Goal: Manage account settings

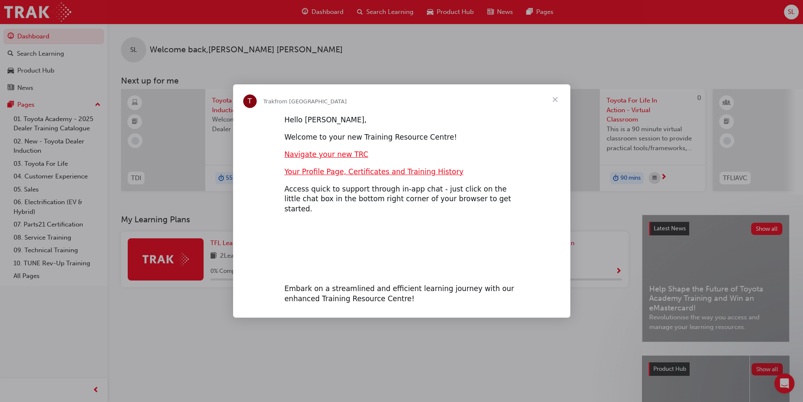
click at [792, 10] on div "Intercom messenger" at bounding box center [401, 201] width 803 height 402
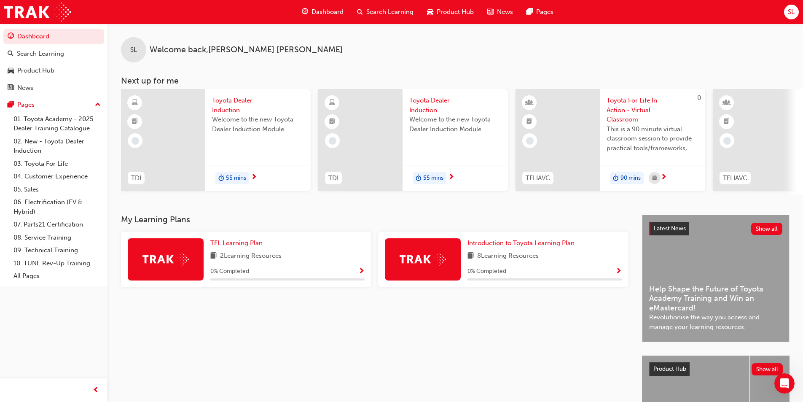
click at [792, 10] on span "SL" at bounding box center [791, 12] width 7 height 10
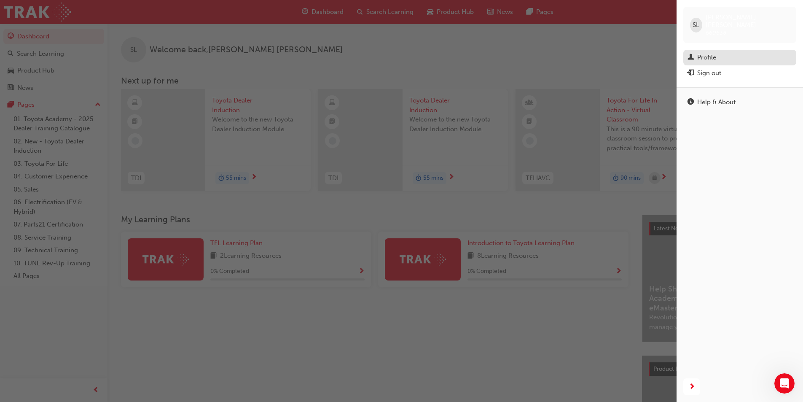
click at [738, 52] on div "Profile" at bounding box center [739, 57] width 104 height 11
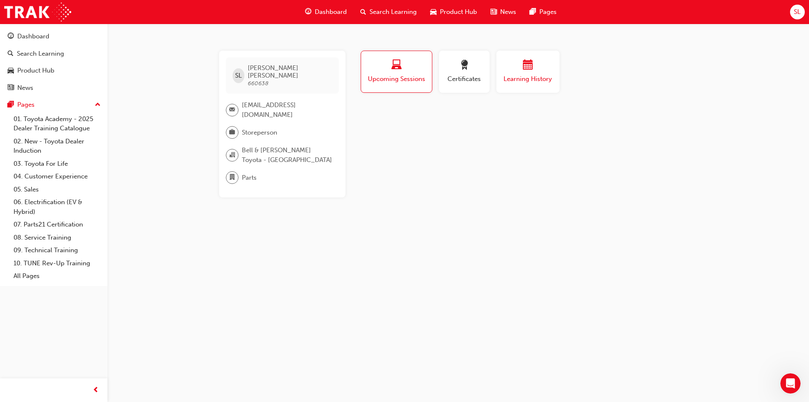
click at [558, 67] on button "Learning History" at bounding box center [527, 72] width 63 height 42
click at [799, 12] on span "SL" at bounding box center [797, 12] width 7 height 10
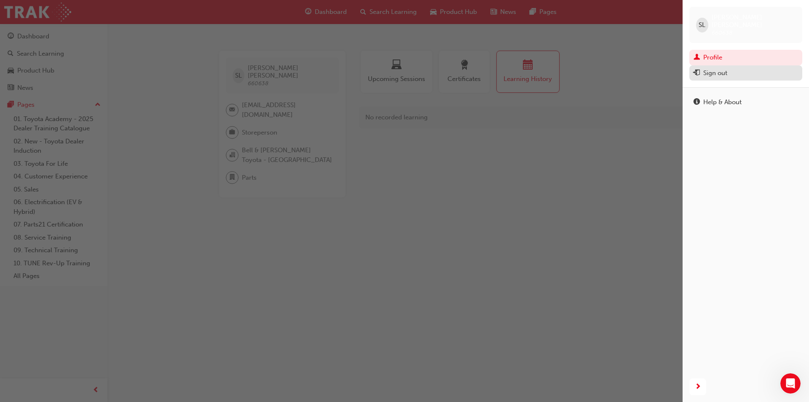
click at [732, 73] on button "Sign out" at bounding box center [745, 73] width 113 height 16
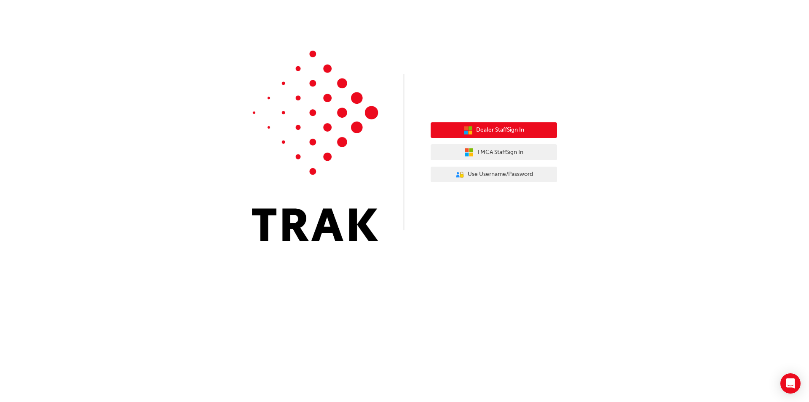
click at [514, 129] on span "Dealer Staff Sign In" at bounding box center [500, 130] width 48 height 10
